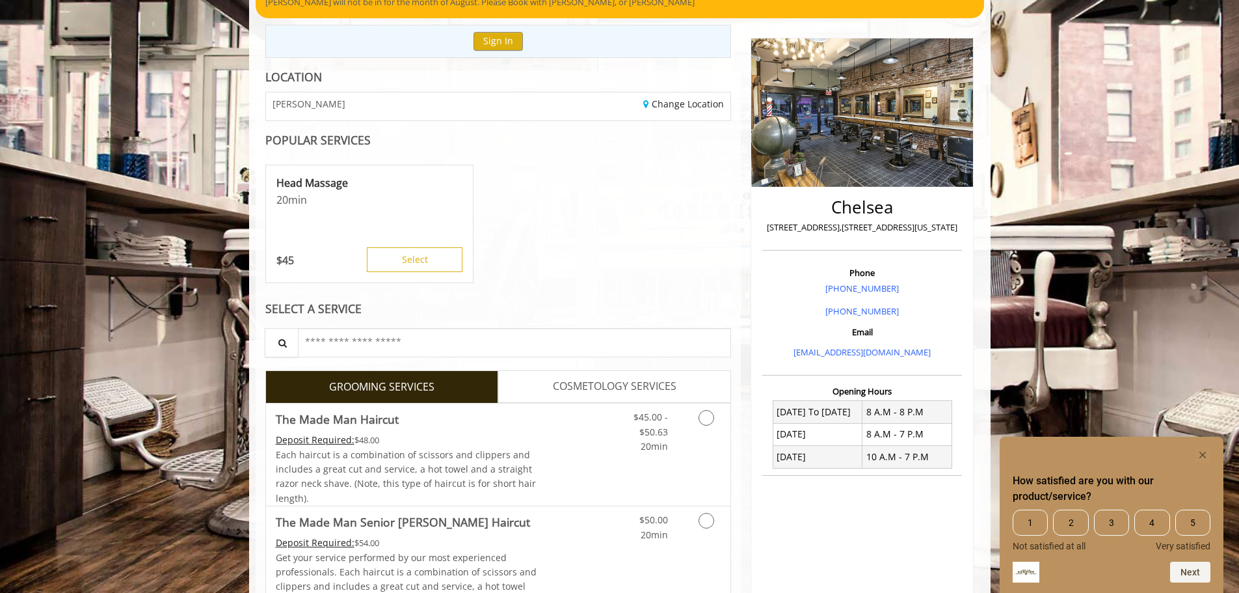
scroll to position [195, 0]
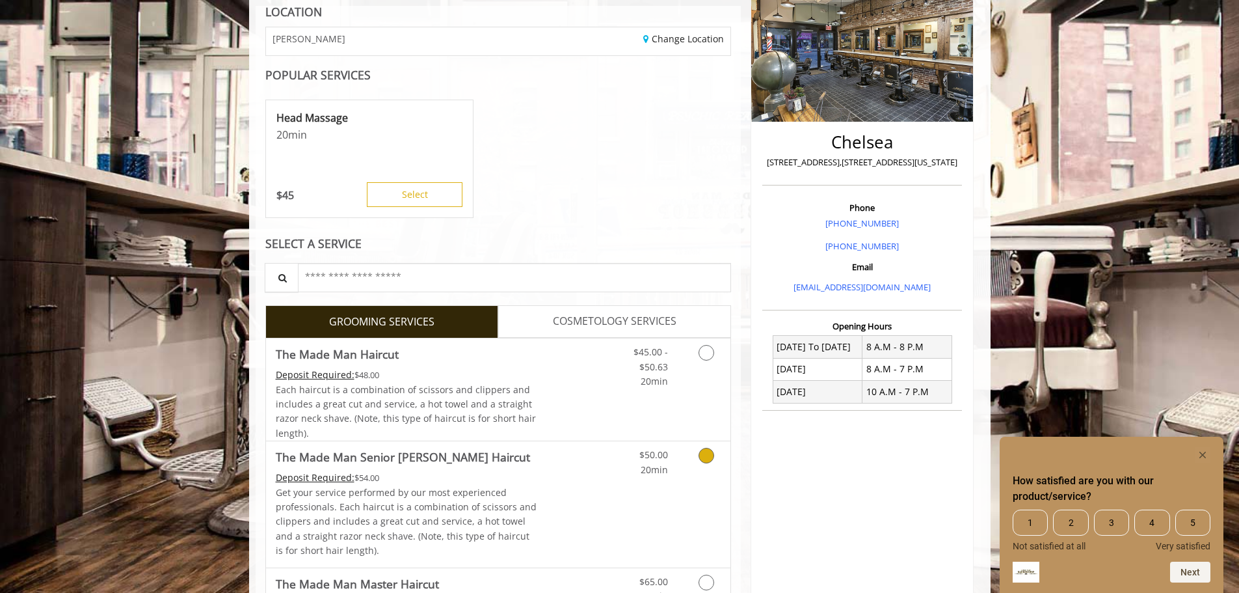
click at [565, 472] on link "Discounted Price" at bounding box center [575, 504] width 77 height 126
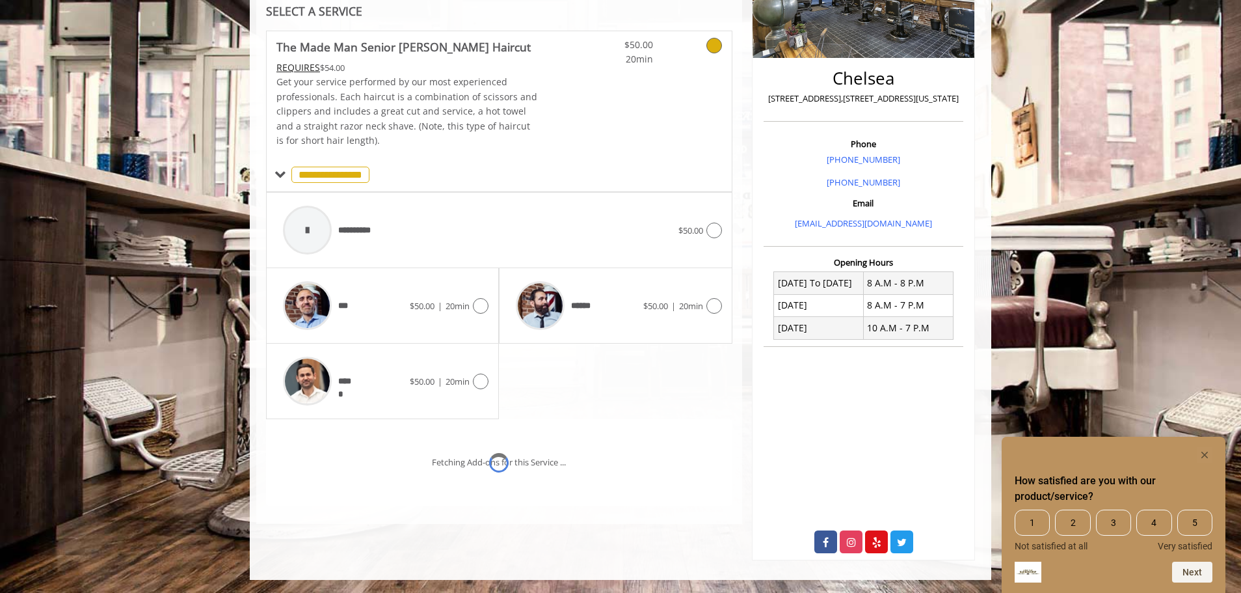
scroll to position [278, 0]
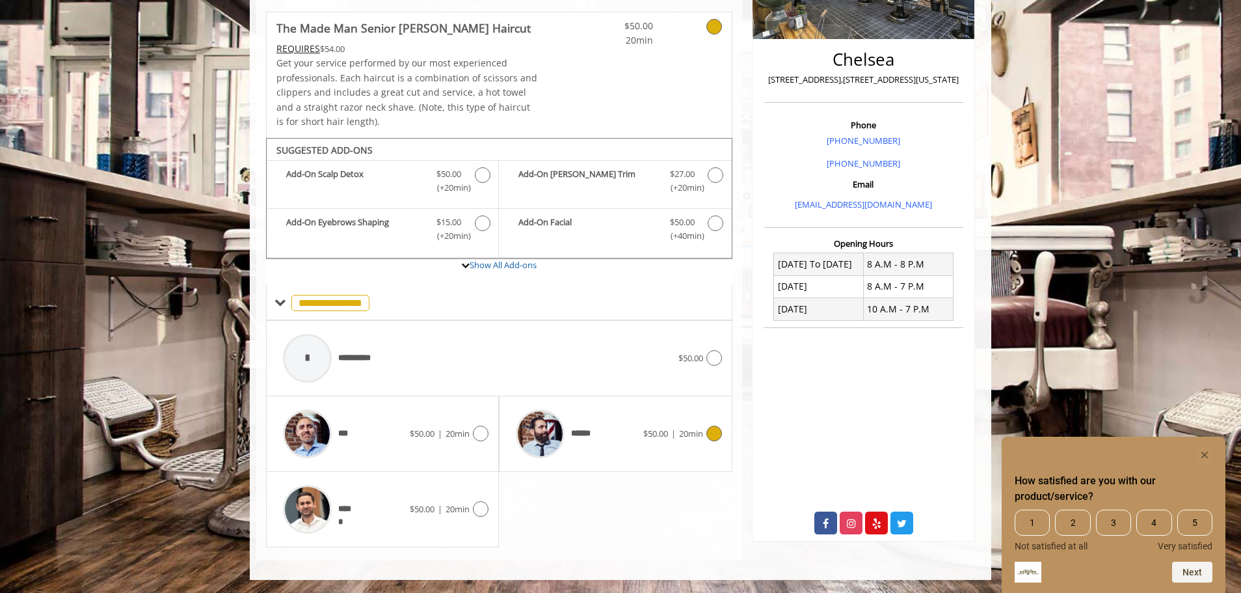
click at [586, 442] on span "******" at bounding box center [552, 434] width 87 height 62
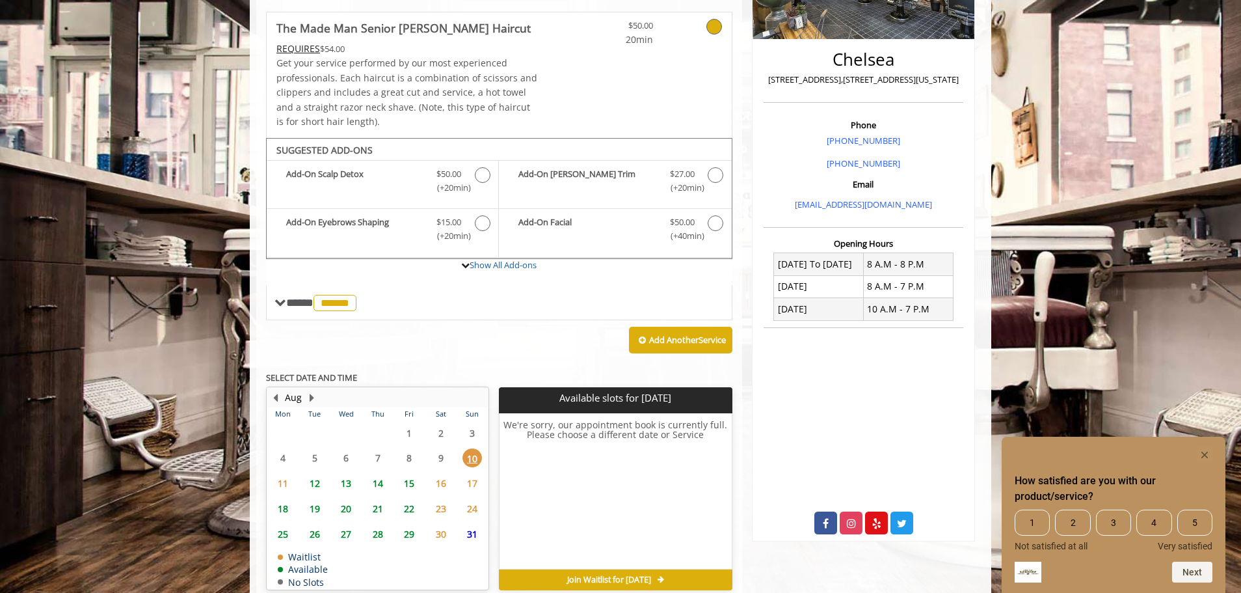
click at [311, 482] on span "12" at bounding box center [315, 483] width 20 height 19
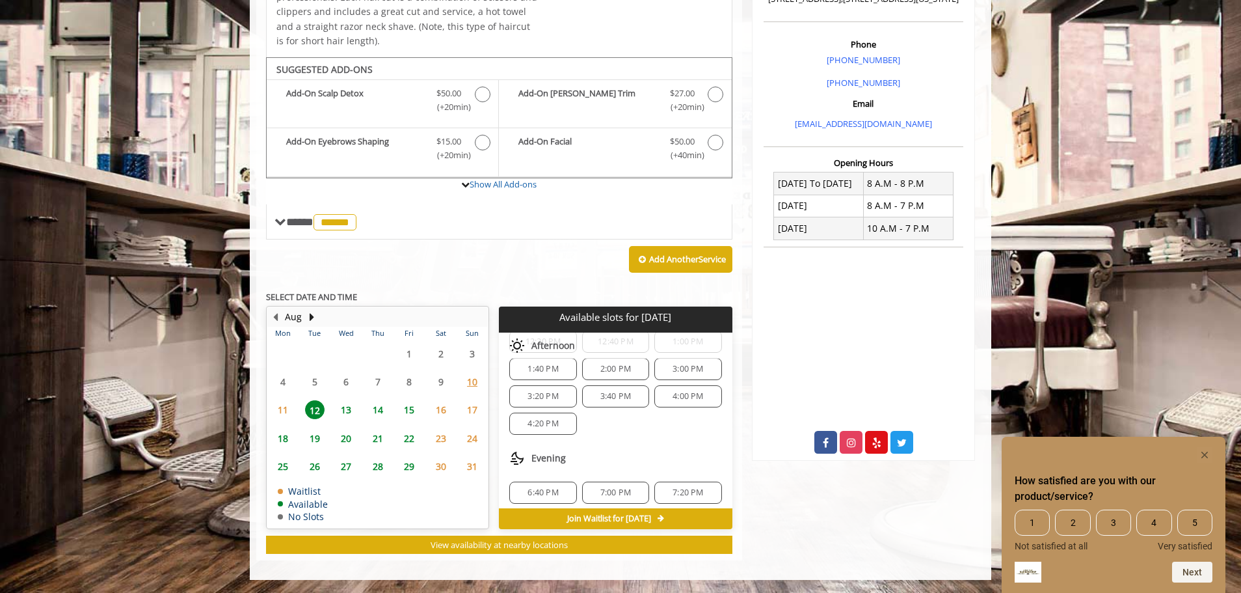
scroll to position [195, 0]
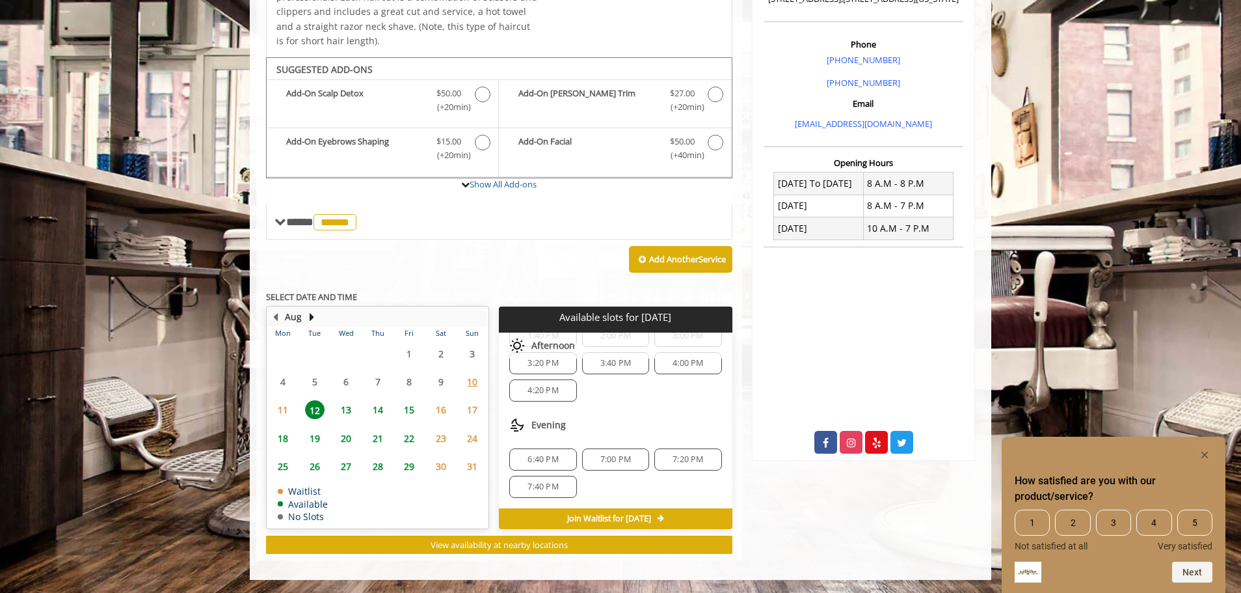
click at [628, 465] on div "7:00 PM" at bounding box center [615, 459] width 67 height 22
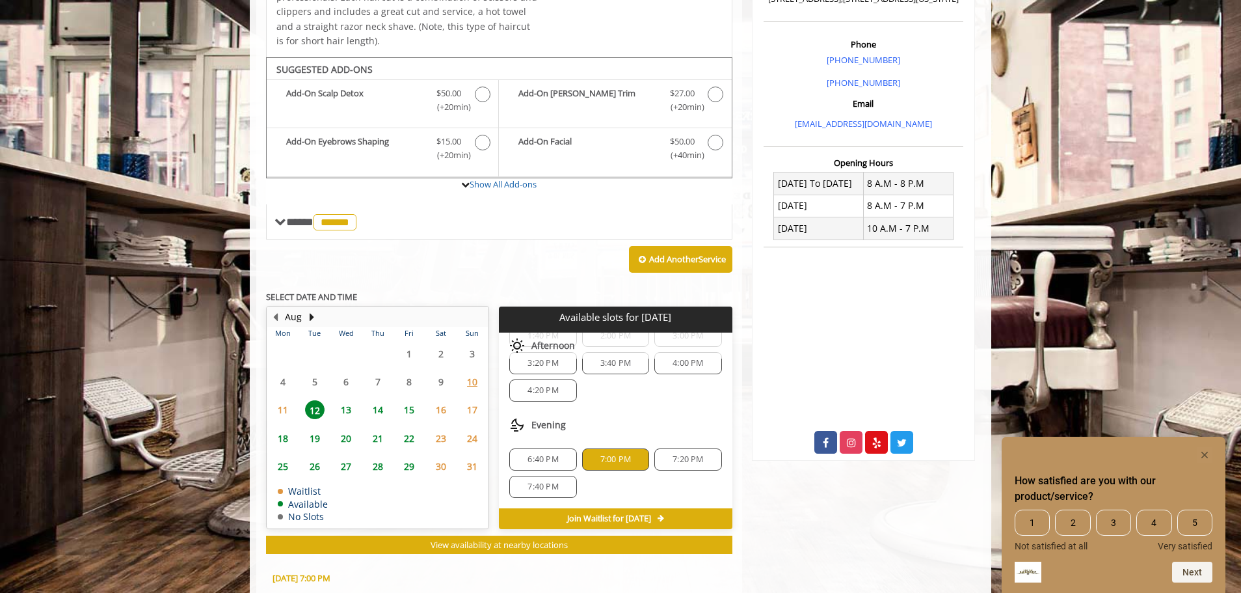
scroll to position [594, 0]
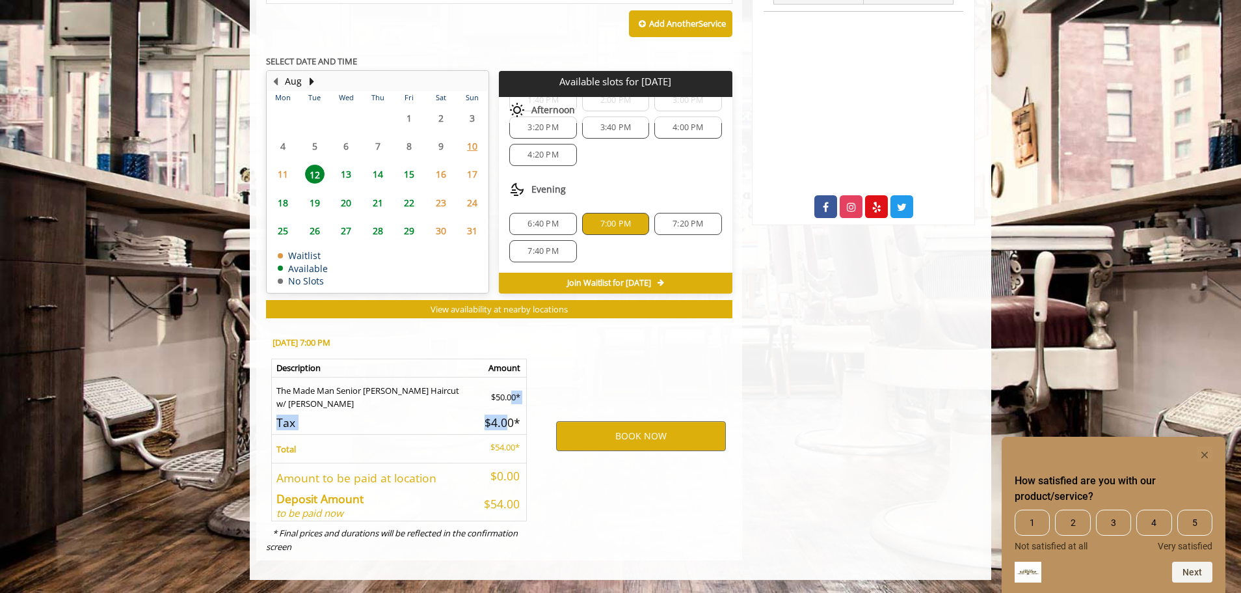
drag, startPoint x: 505, startPoint y: 399, endPoint x: 508, endPoint y: 414, distance: 15.2
click at [508, 414] on table "Description Amount The Made Man Senior [PERSON_NAME] Haircut w/ [PERSON_NAME] $…" at bounding box center [399, 439] width 256 height 163
click at [508, 416] on h5 "$4.00*" at bounding box center [500, 422] width 39 height 12
click at [602, 424] on button "BOOK NOW" at bounding box center [641, 436] width 170 height 30
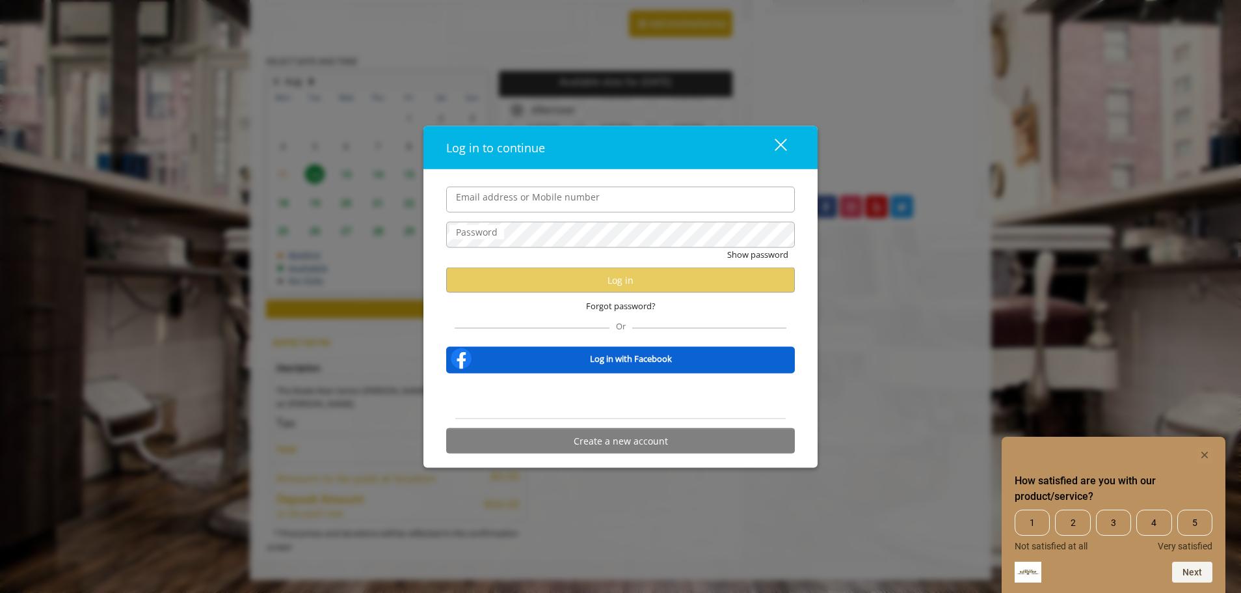
click at [603, 202] on input "Email address or Mobile number" at bounding box center [620, 199] width 349 height 26
type input "**********"
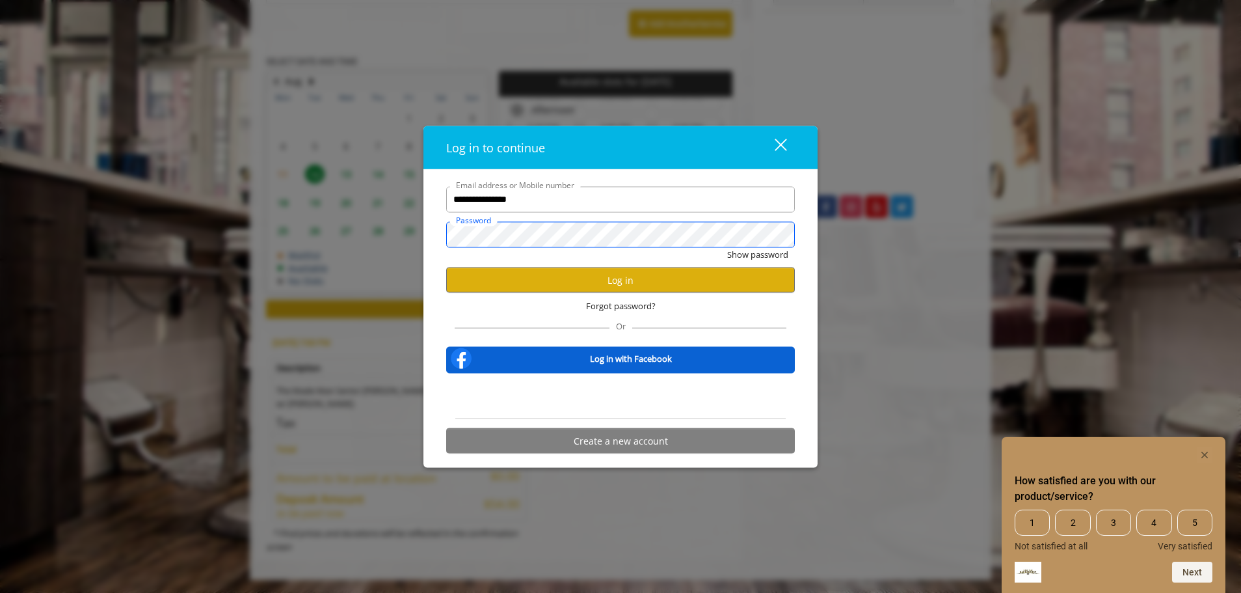
click at [727, 247] on button "Show password" at bounding box center [757, 254] width 61 height 14
click at [643, 281] on button "Log in" at bounding box center [620, 279] width 349 height 25
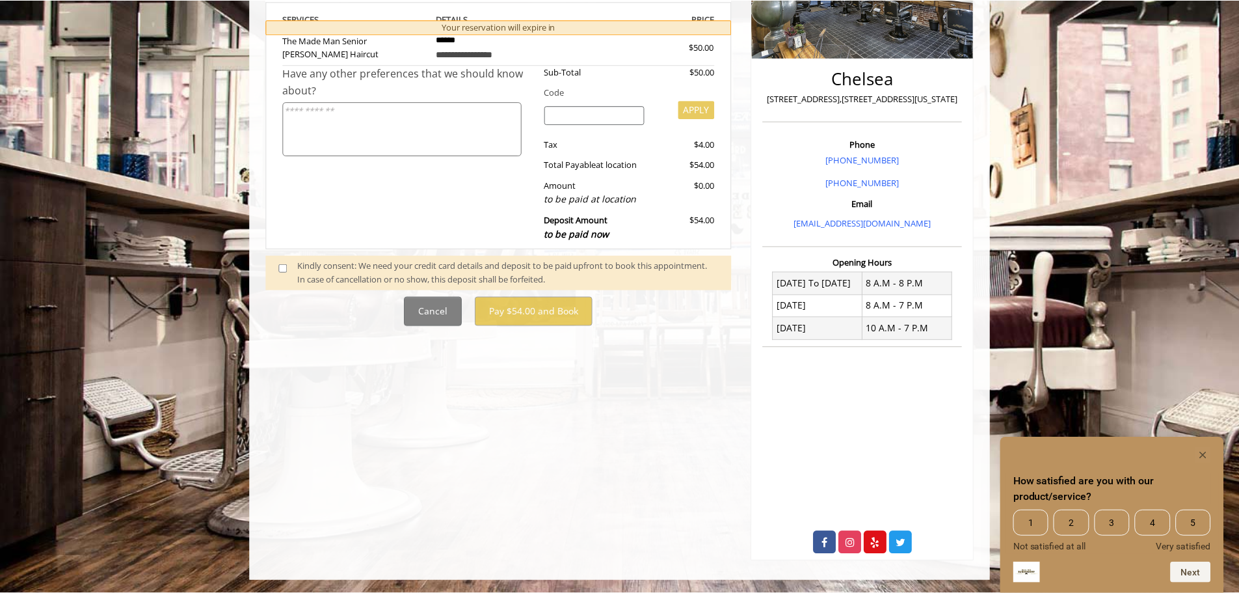
scroll to position [0, 0]
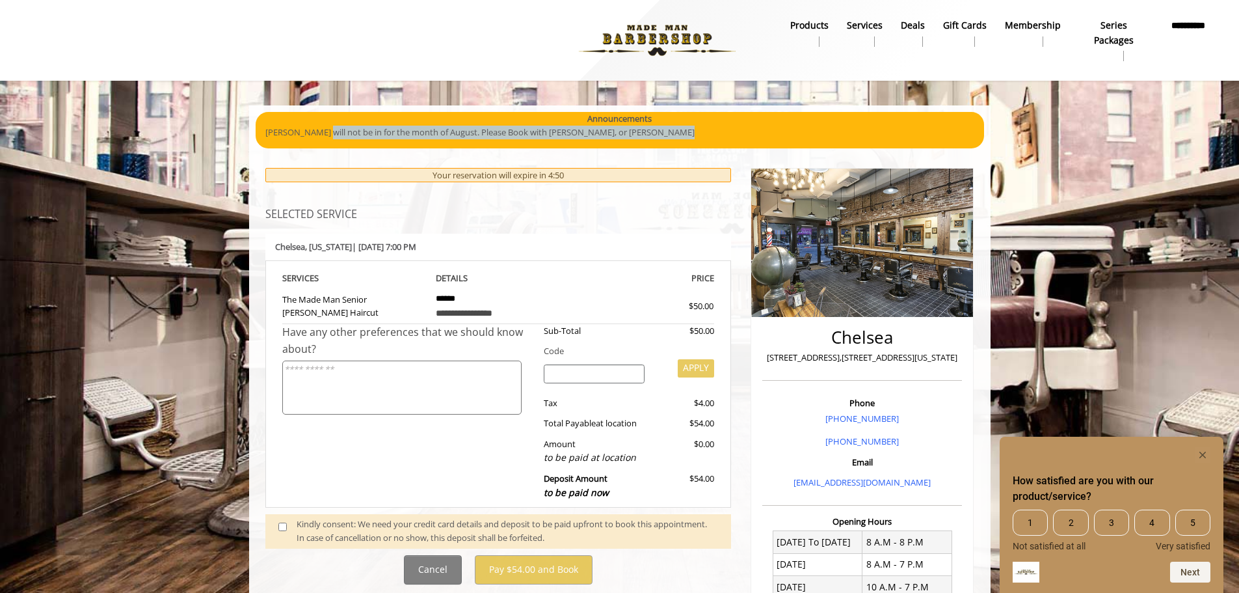
drag, startPoint x: 319, startPoint y: 133, endPoint x: 461, endPoint y: 208, distance: 160.0
click at [461, 208] on div "**********" at bounding box center [620, 471] width 742 height 733
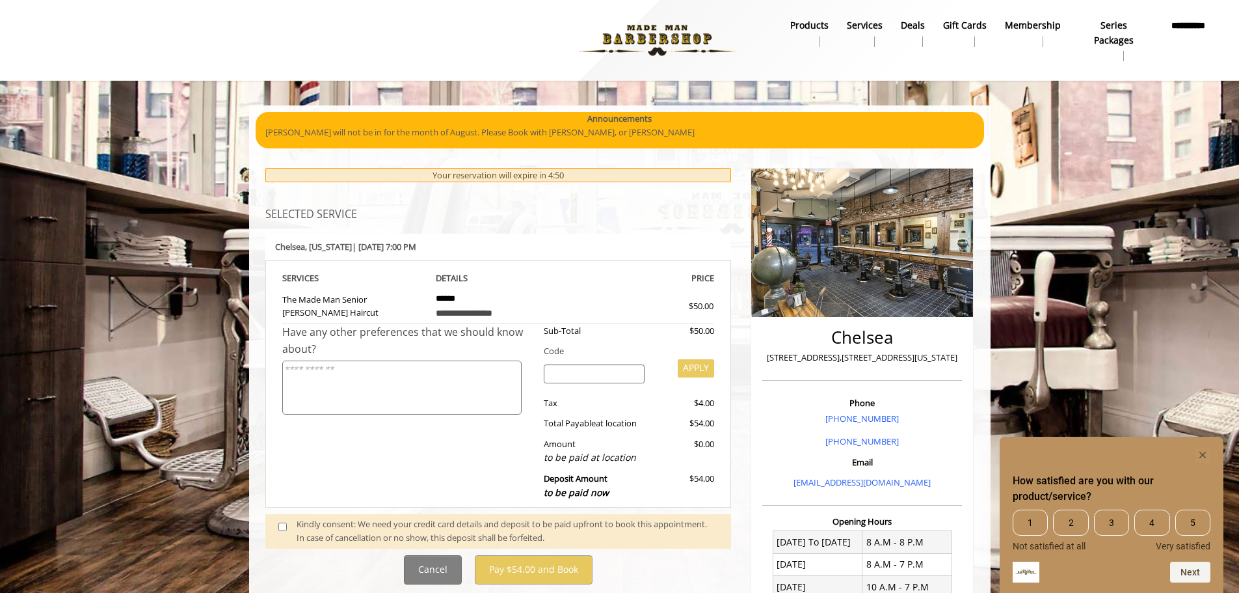
click at [494, 210] on h3 "SELECTED SERVICE" at bounding box center [498, 215] width 466 height 12
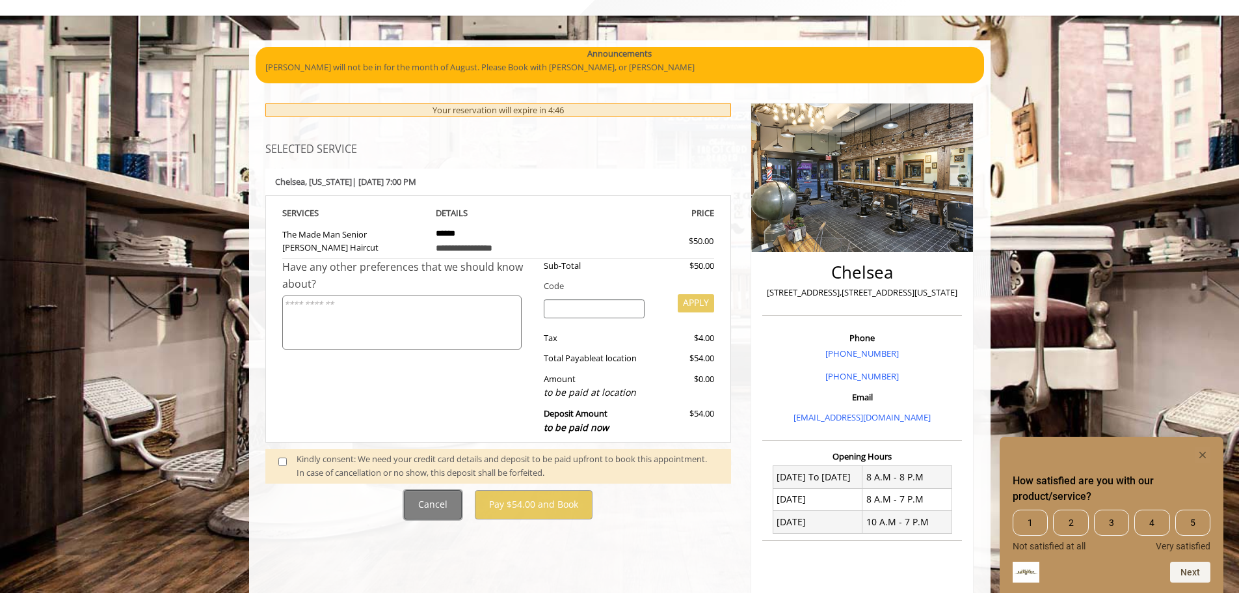
click at [437, 510] on button "Cancel" at bounding box center [433, 504] width 58 height 29
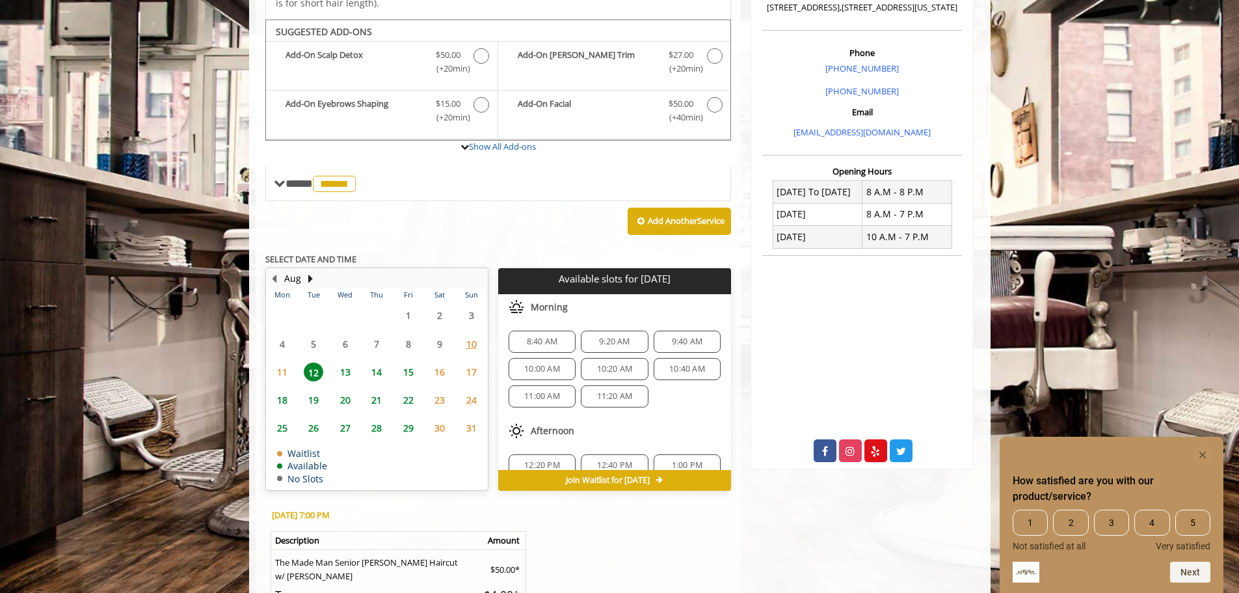
scroll to position [390, 0]
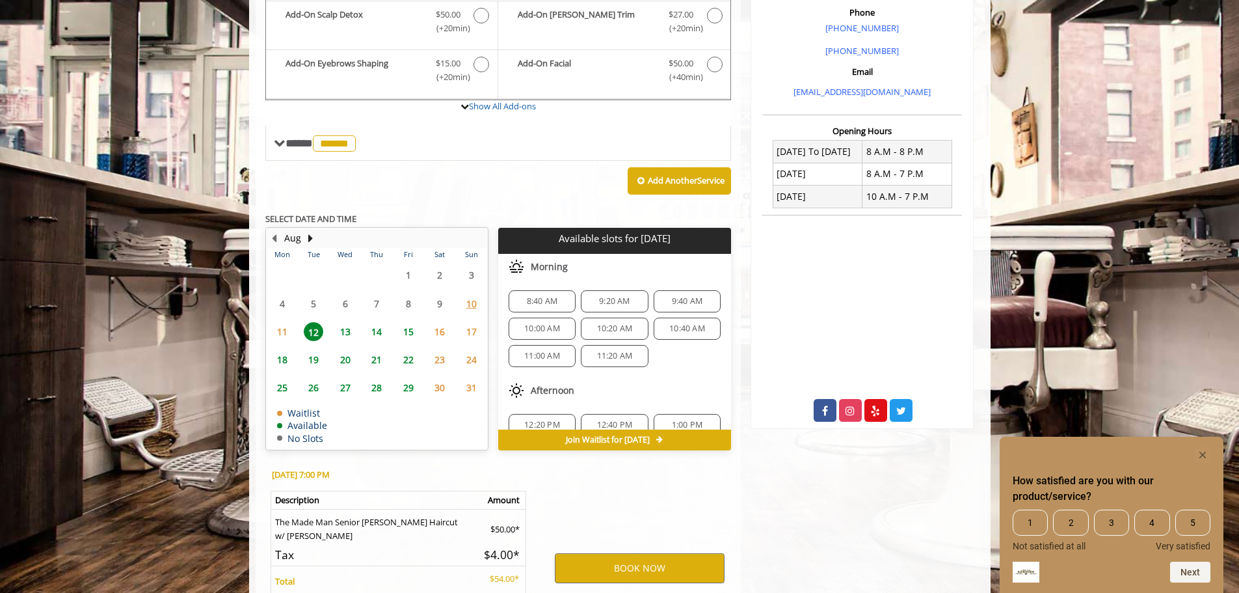
click at [290, 332] on span "11" at bounding box center [283, 331] width 20 height 19
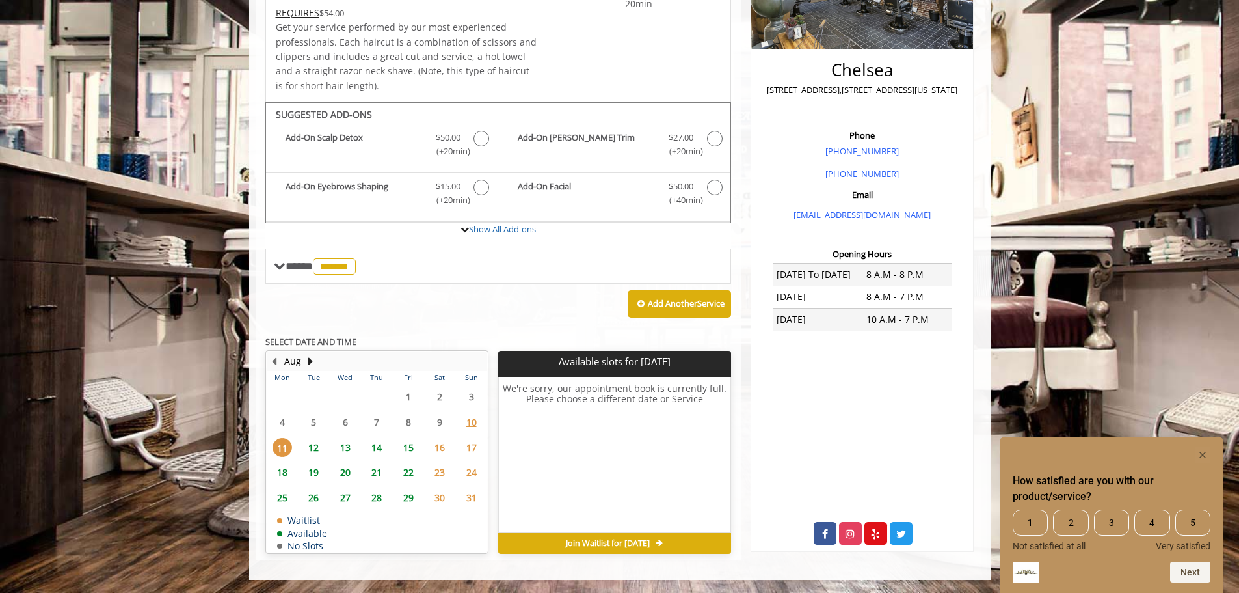
click at [318, 452] on span "12" at bounding box center [314, 447] width 20 height 19
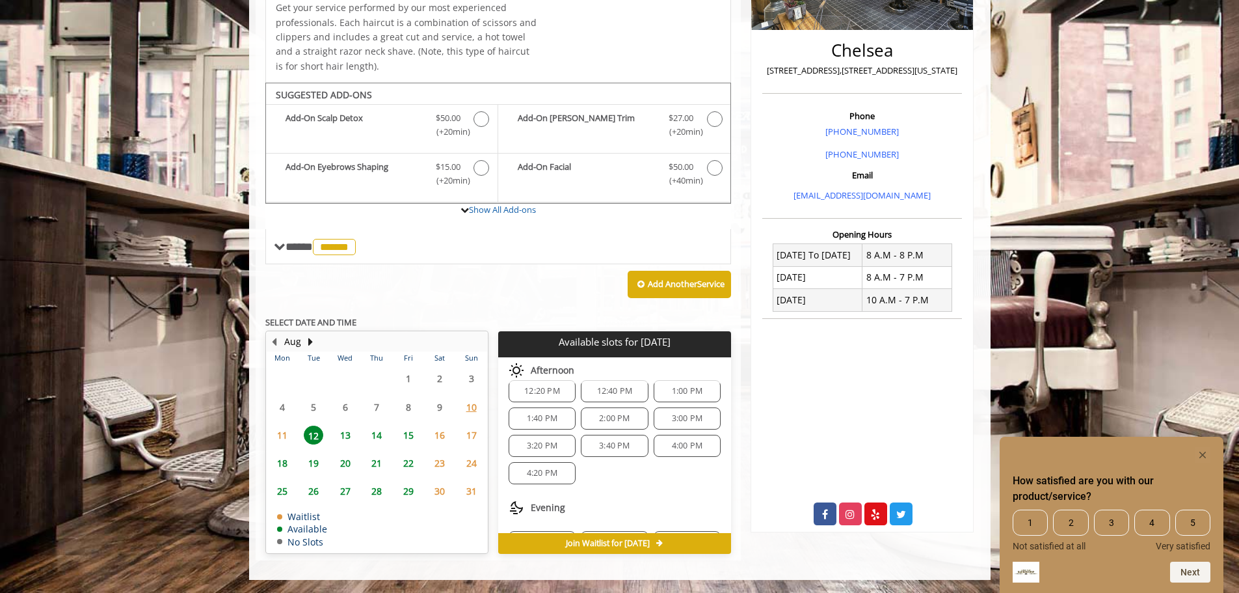
scroll to position [195, 0]
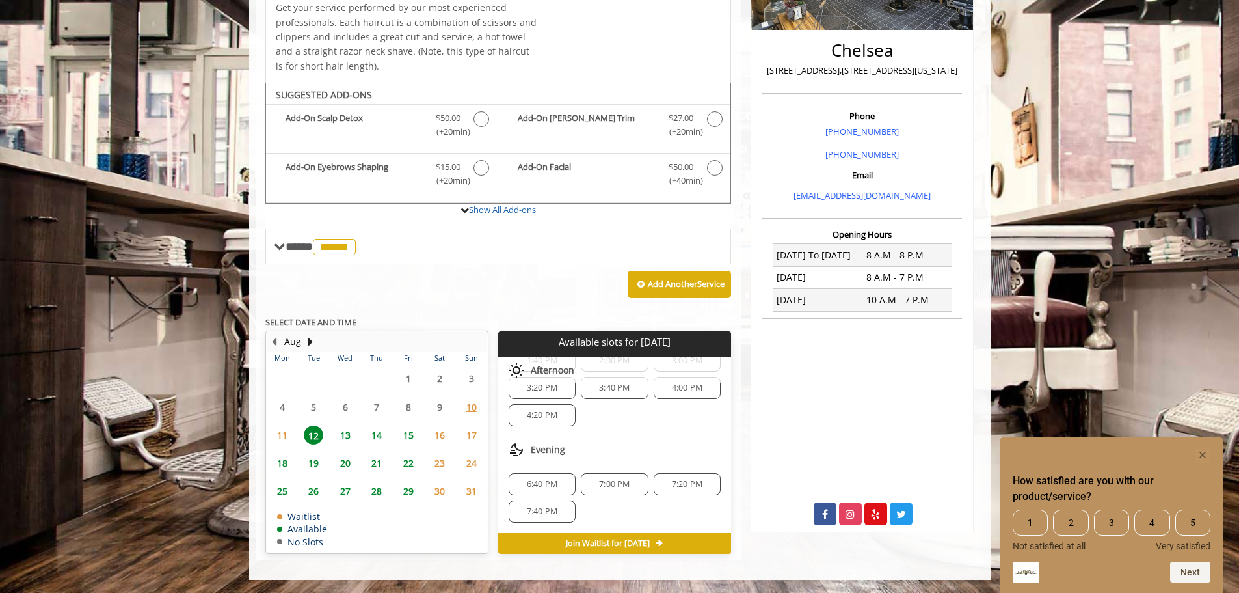
click at [589, 489] on span "7:00 PM" at bounding box center [614, 484] width 55 height 10
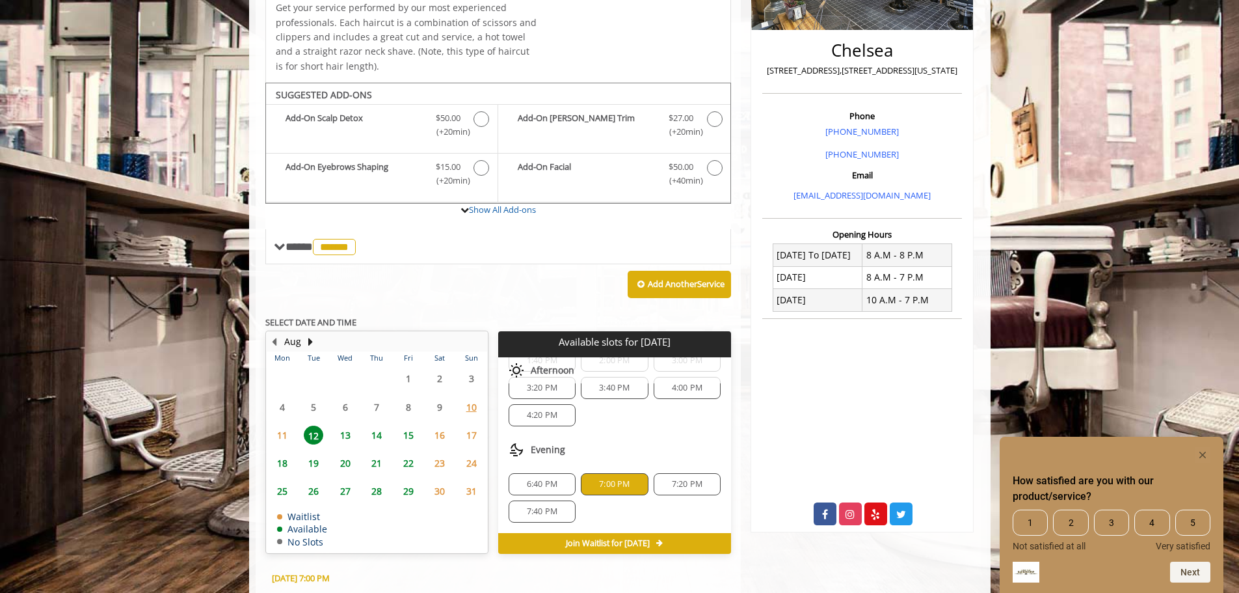
scroll to position [522, 0]
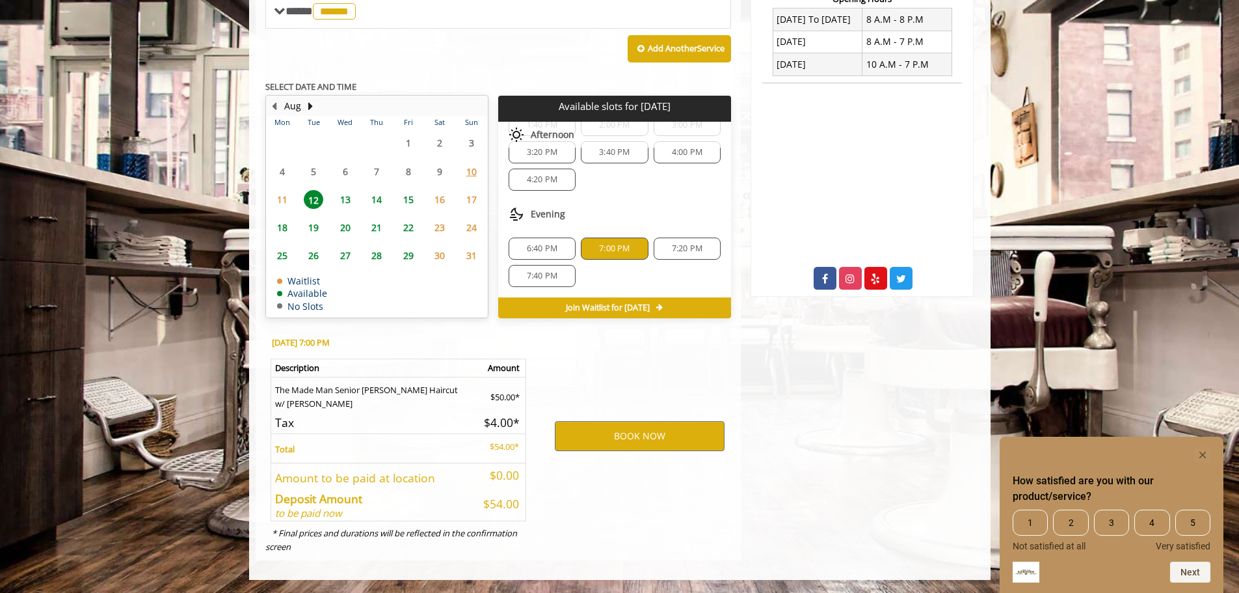
click at [554, 248] on span "6:40 PM" at bounding box center [542, 248] width 31 height 10
click at [634, 431] on button "BOOK NOW" at bounding box center [640, 436] width 170 height 30
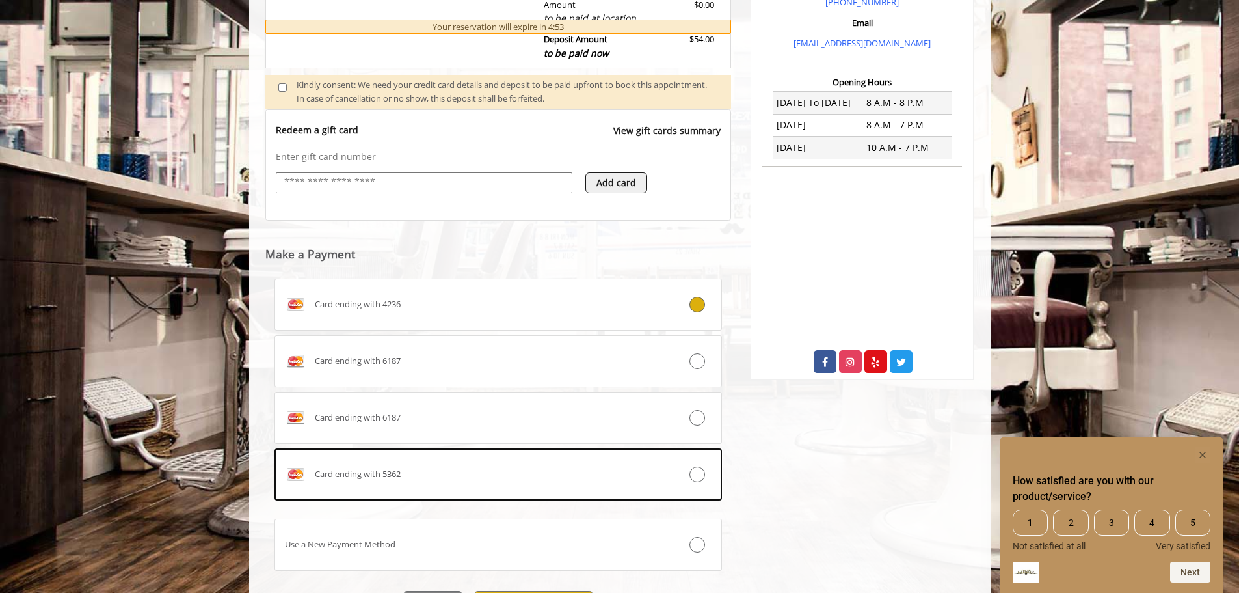
scroll to position [443, 0]
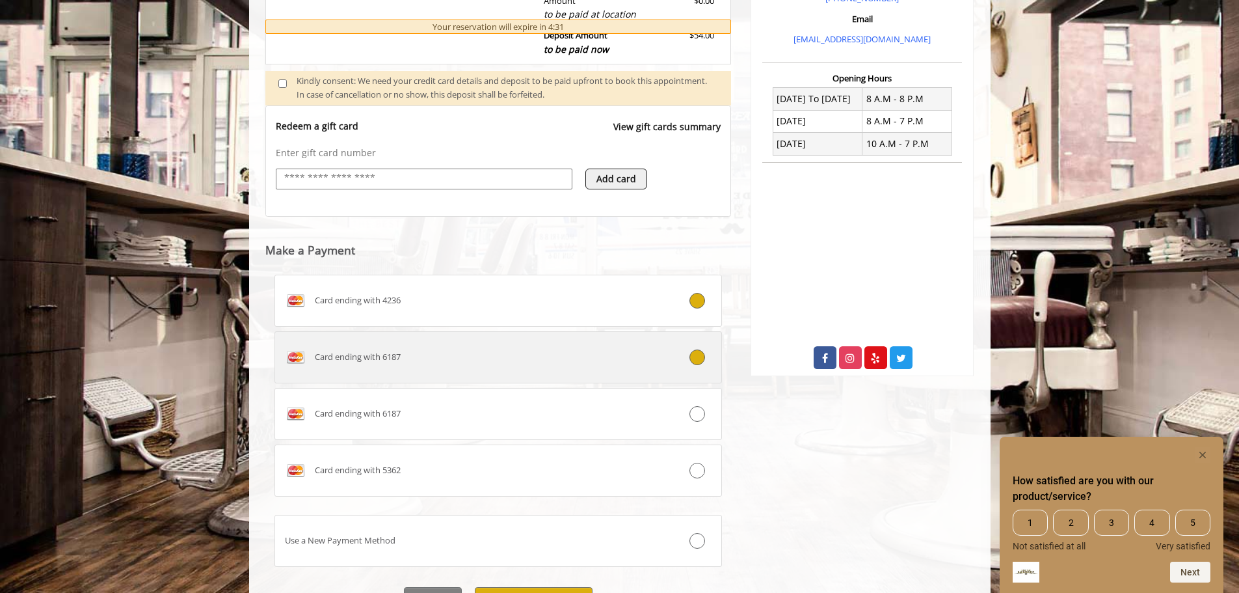
click at [625, 359] on div "Card ending with 6187" at bounding box center [461, 357] width 372 height 21
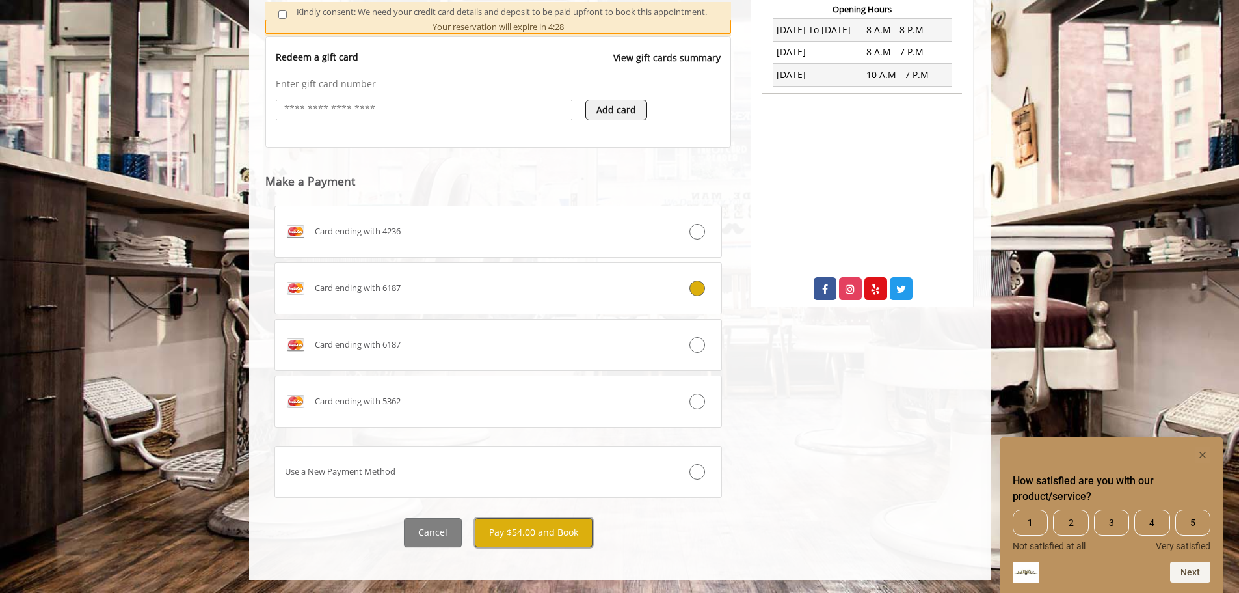
click at [565, 532] on button "Pay $54.00 and Book" at bounding box center [534, 532] width 118 height 29
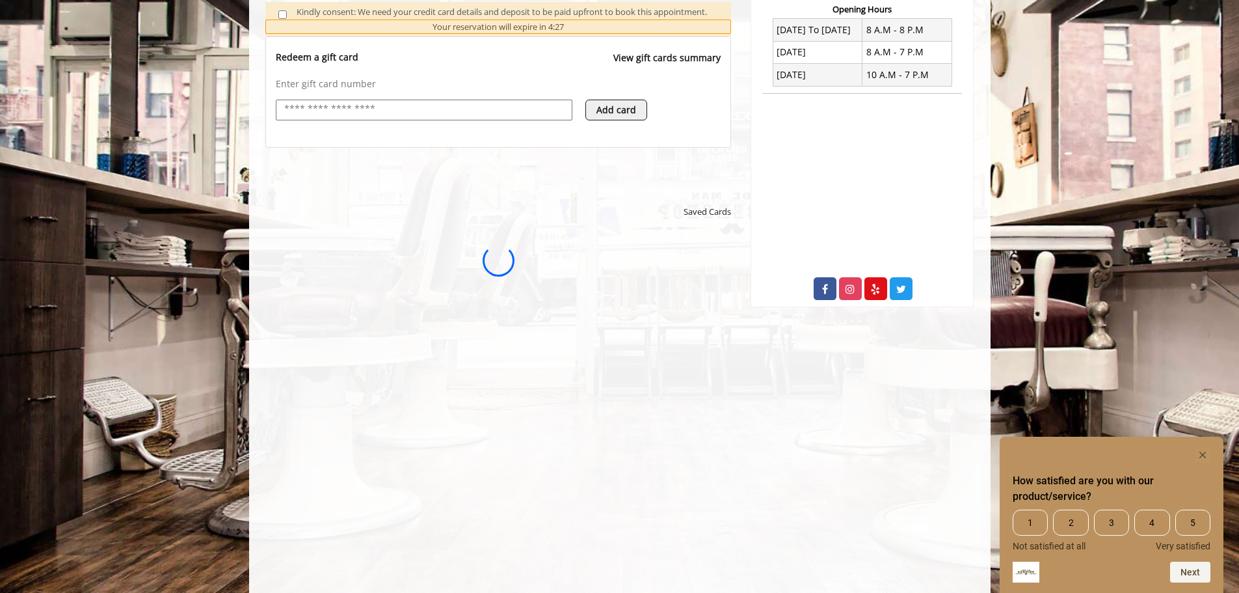
scroll to position [0, 0]
